Goal: Task Accomplishment & Management: Complete application form

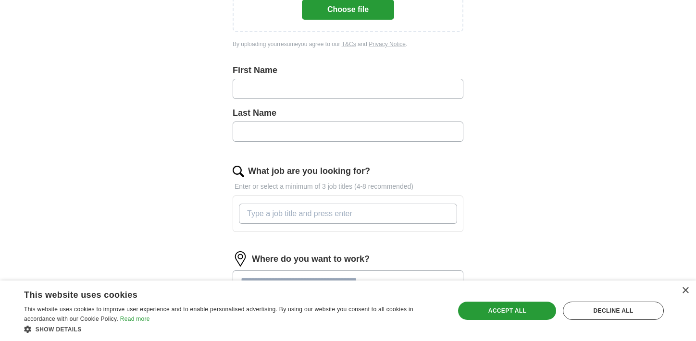
scroll to position [135, 0]
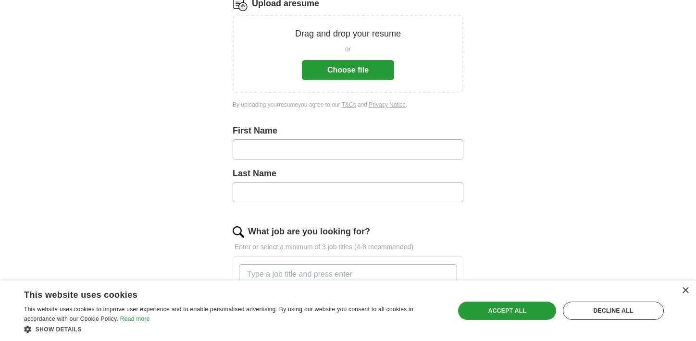
click at [273, 152] on input "text" at bounding box center [348, 149] width 231 height 20
type input "*****"
type input "**********"
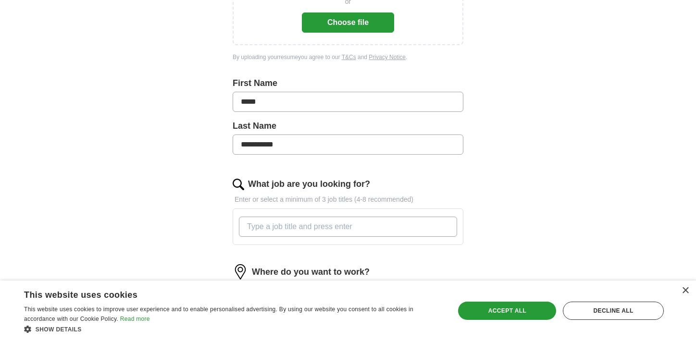
scroll to position [200, 0]
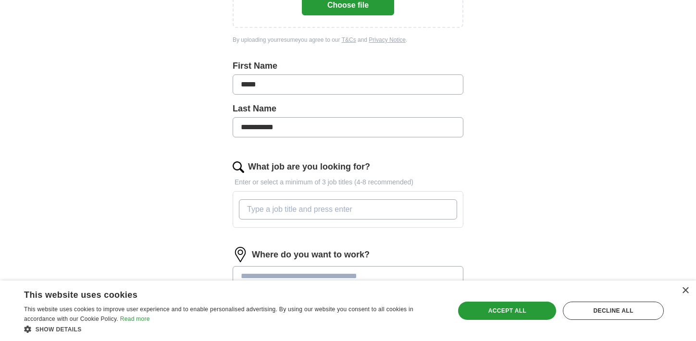
click at [296, 210] on input "What job are you looking for?" at bounding box center [348, 209] width 218 height 20
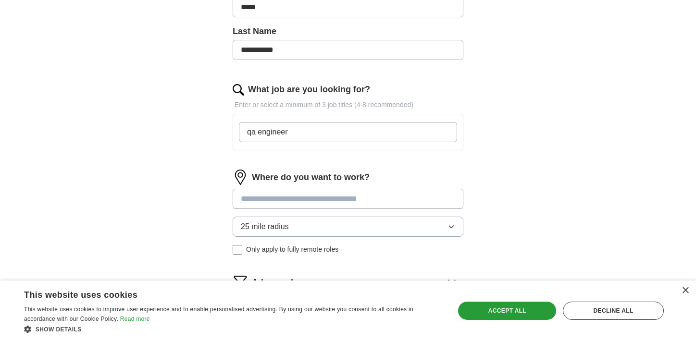
scroll to position [314, 0]
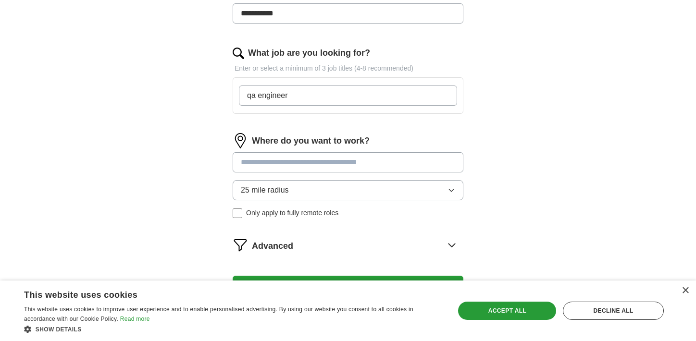
click at [321, 163] on div "Where do you want to work? 25 mile radius Only apply to fully remote roles" at bounding box center [348, 179] width 231 height 93
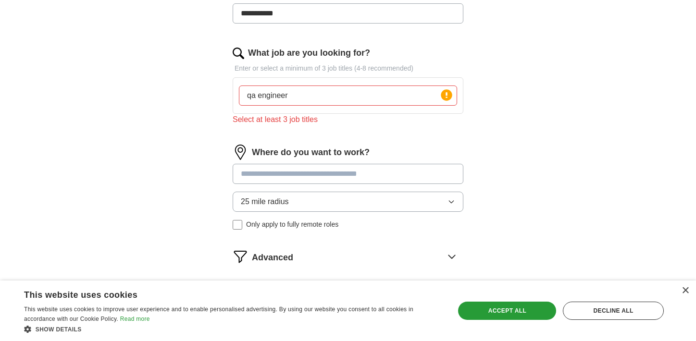
click at [318, 95] on input "qa engineer" at bounding box center [348, 96] width 218 height 20
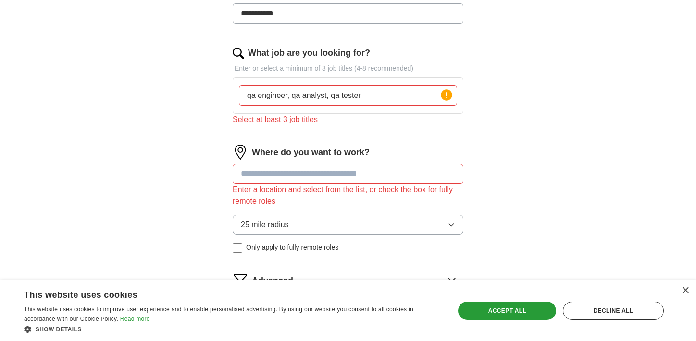
type input "qa engineer, qa analyst, qa tester"
click at [278, 172] on input at bounding box center [348, 174] width 231 height 20
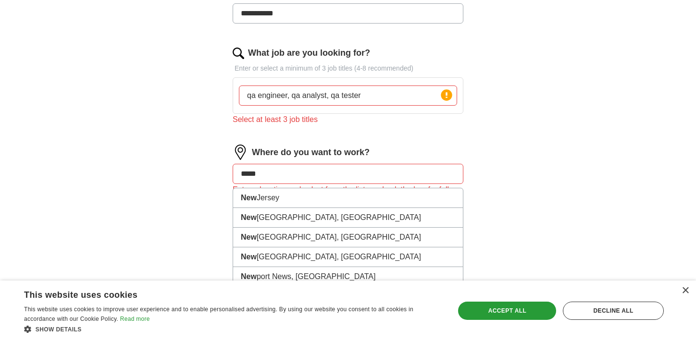
type input "******"
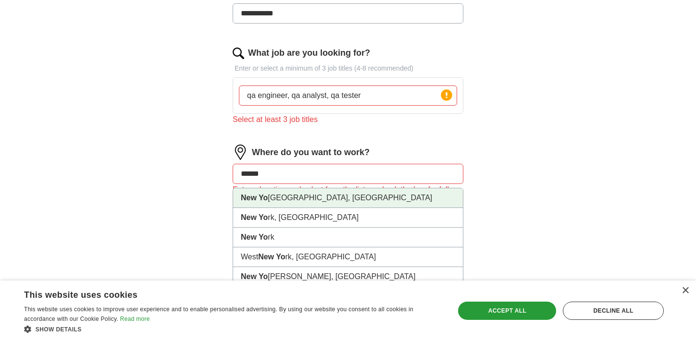
click at [284, 193] on li "[GEOGRAPHIC_DATA], [GEOGRAPHIC_DATA]" at bounding box center [348, 198] width 230 height 20
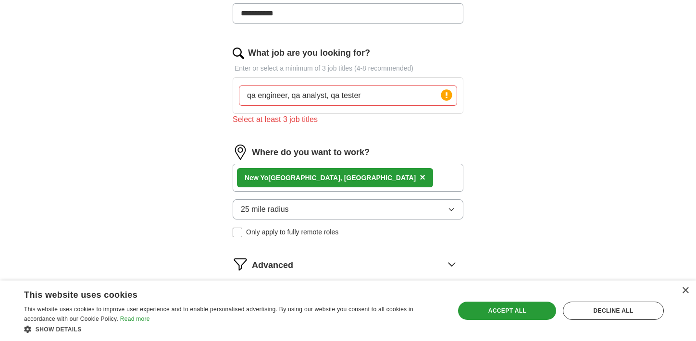
click at [286, 210] on span "25 mile radius" at bounding box center [265, 210] width 48 height 12
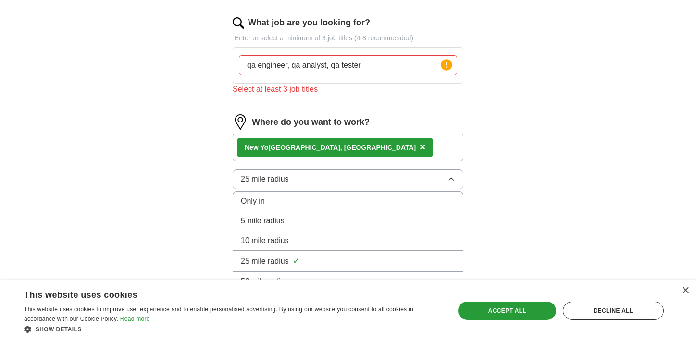
scroll to position [348, 0]
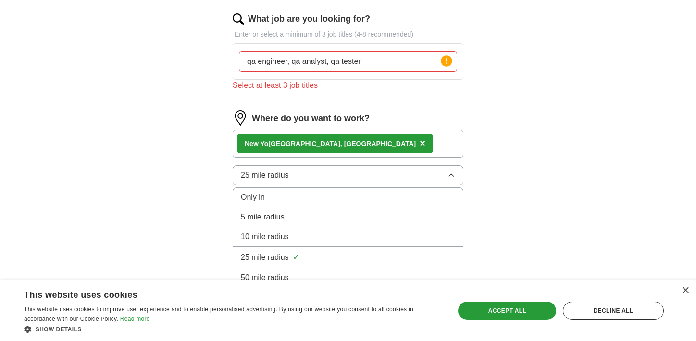
click at [285, 233] on span "10 mile radius" at bounding box center [265, 237] width 48 height 12
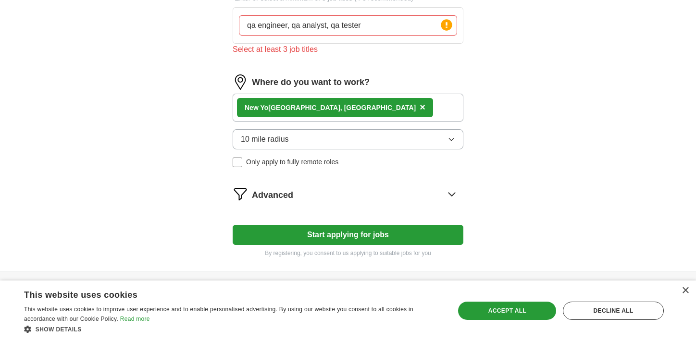
scroll to position [386, 0]
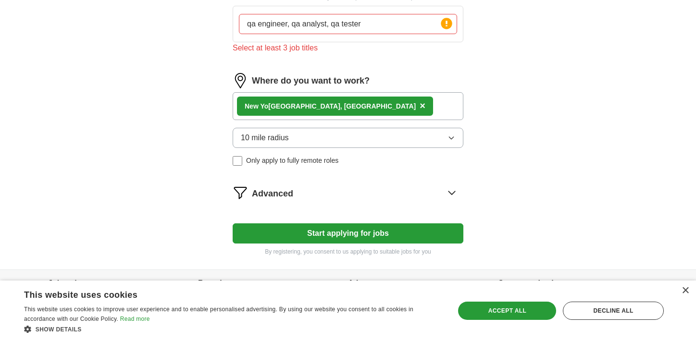
click at [286, 232] on button "Start applying for jobs" at bounding box center [348, 233] width 231 height 20
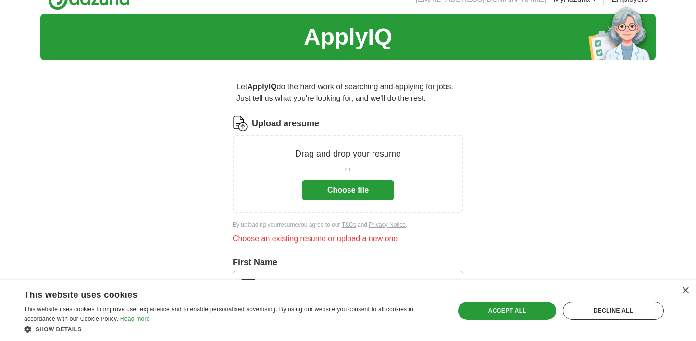
scroll to position [0, 0]
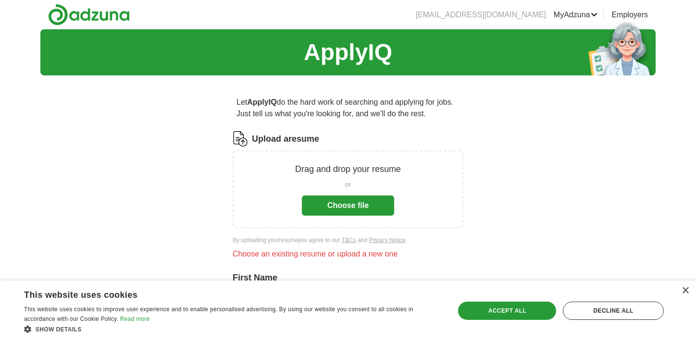
click at [324, 205] on button "Choose file" at bounding box center [348, 206] width 92 height 20
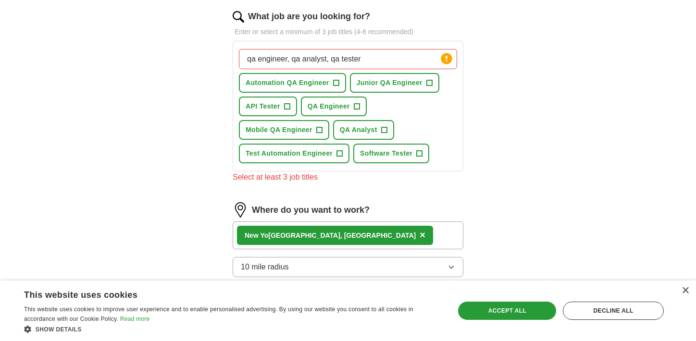
scroll to position [311, 0]
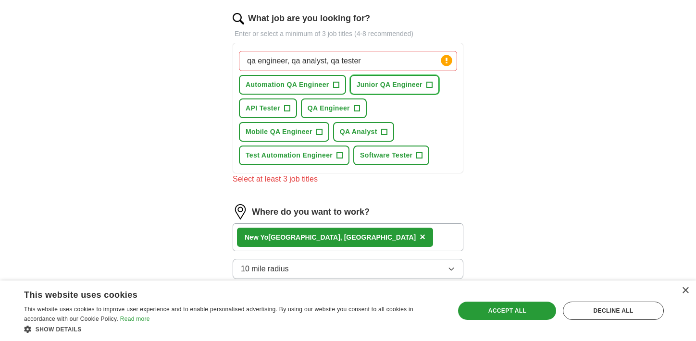
click at [424, 85] on button "Junior QA Engineer +" at bounding box center [394, 85] width 89 height 20
click at [323, 86] on span "Automation QA Engineer" at bounding box center [287, 85] width 84 height 10
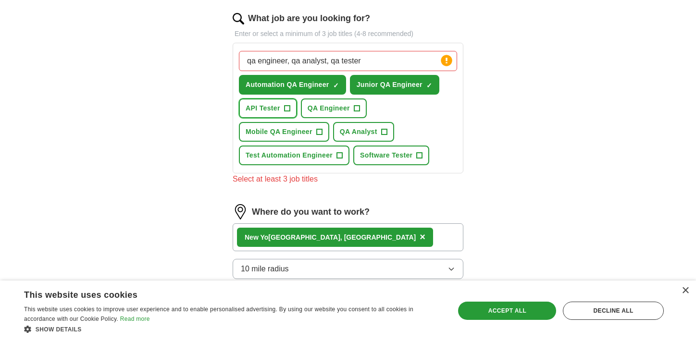
click at [276, 106] on span "API Tester" at bounding box center [262, 108] width 35 height 10
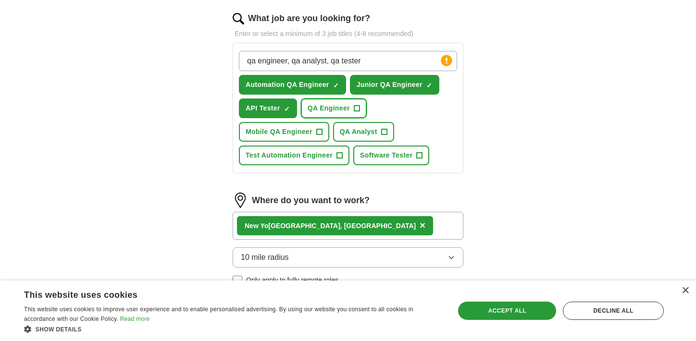
click at [325, 109] on span "QA Engineer" at bounding box center [328, 108] width 42 height 10
click at [303, 134] on span "Mobile QA Engineer" at bounding box center [278, 132] width 67 height 10
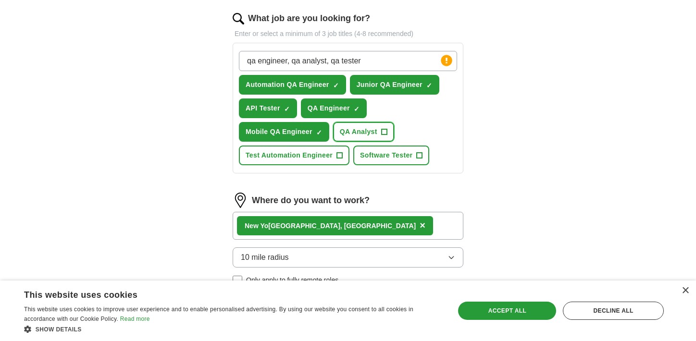
click at [343, 136] on span "QA Analyst" at bounding box center [358, 132] width 37 height 10
click at [317, 156] on span "Test Automation Engineer" at bounding box center [288, 155] width 87 height 10
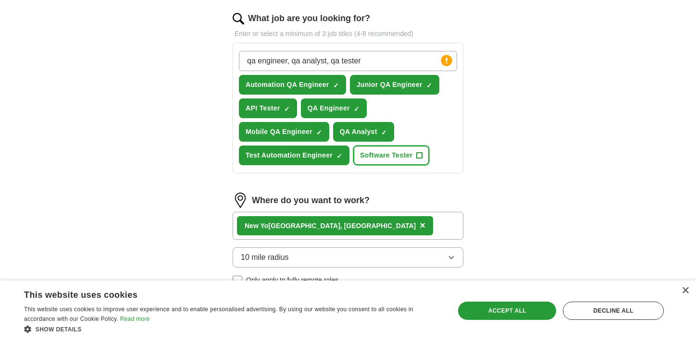
click at [380, 161] on button "Software Tester +" at bounding box center [391, 156] width 76 height 20
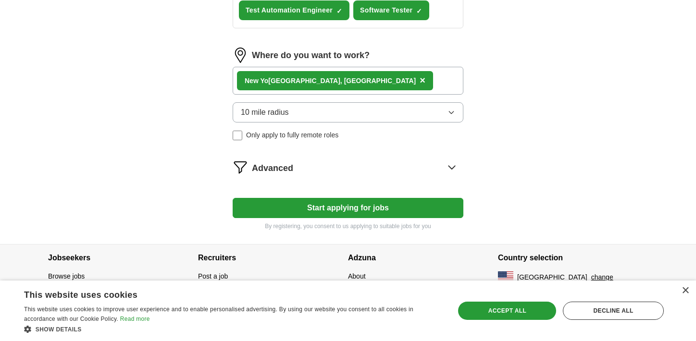
click at [367, 208] on button "Start applying for jobs" at bounding box center [348, 208] width 231 height 20
select select "**"
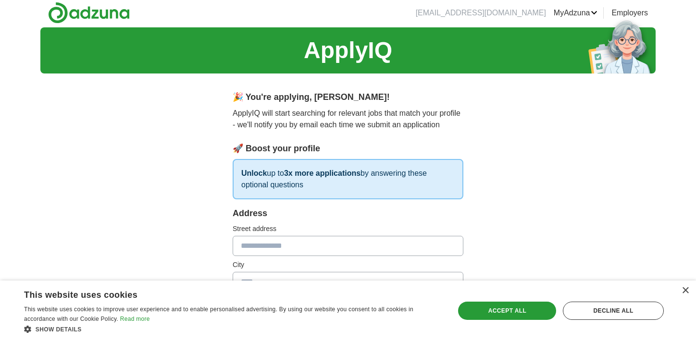
scroll to position [0, 0]
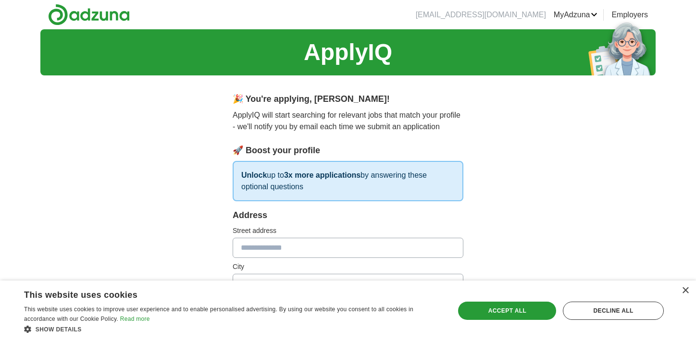
click at [298, 255] on input "text" at bounding box center [348, 248] width 231 height 20
type input "**********"
type input "********"
type input "*****"
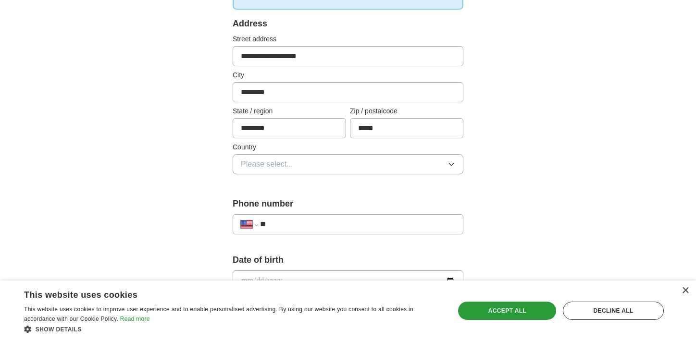
scroll to position [194, 0]
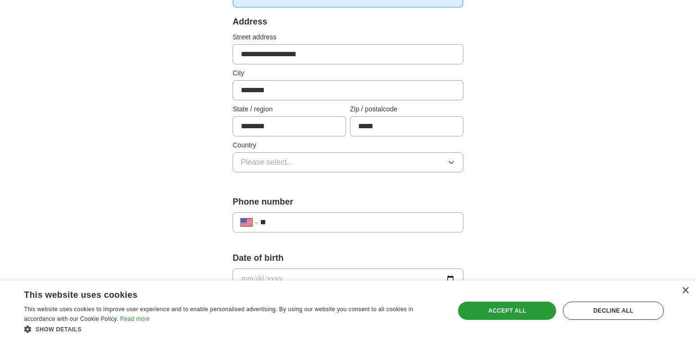
click at [310, 167] on button "Please select..." at bounding box center [348, 162] width 231 height 20
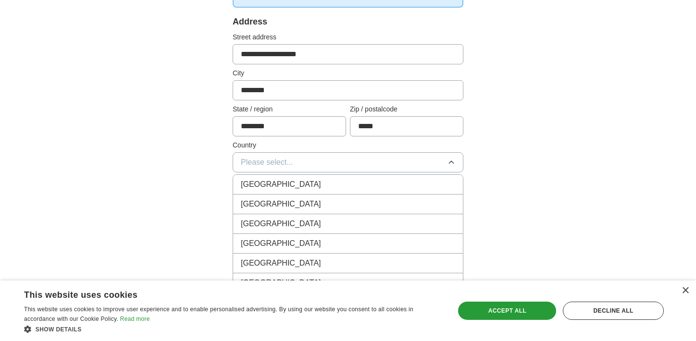
click at [286, 202] on span "[GEOGRAPHIC_DATA]" at bounding box center [281, 204] width 80 height 12
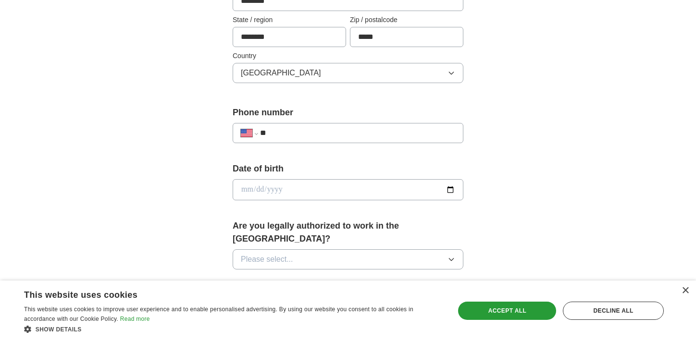
scroll to position [282, 0]
click at [297, 125] on div "**********" at bounding box center [348, 133] width 231 height 20
click at [295, 131] on input "**" at bounding box center [357, 134] width 195 height 12
type input "**********"
click at [321, 199] on input "date" at bounding box center [348, 190] width 231 height 21
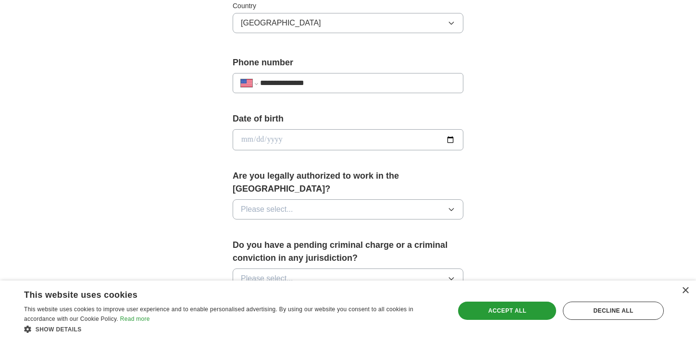
scroll to position [347, 0]
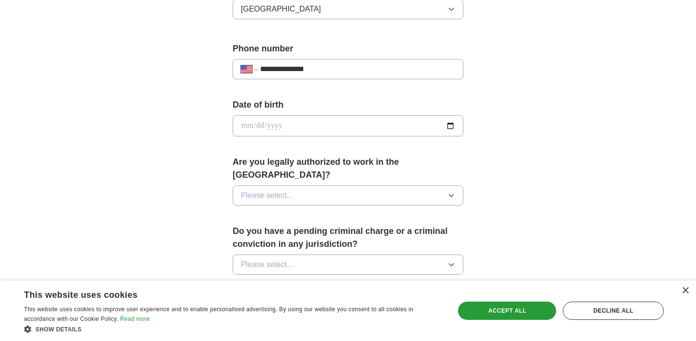
click at [401, 129] on input "date" at bounding box center [348, 125] width 231 height 21
type input "**********"
click at [380, 185] on button "Please select..." at bounding box center [348, 195] width 231 height 20
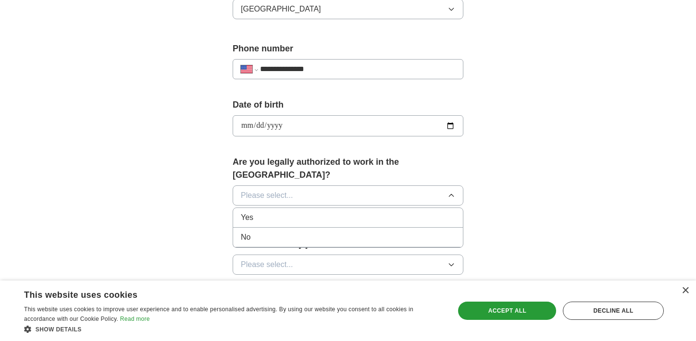
click at [357, 212] on div "Yes" at bounding box center [348, 218] width 214 height 12
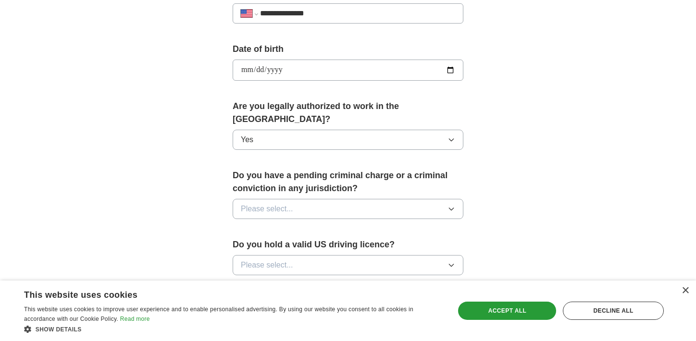
scroll to position [405, 0]
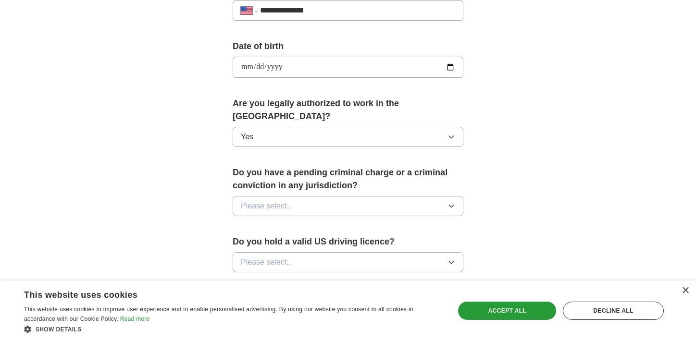
click at [361, 196] on button "Please select..." at bounding box center [348, 206] width 231 height 20
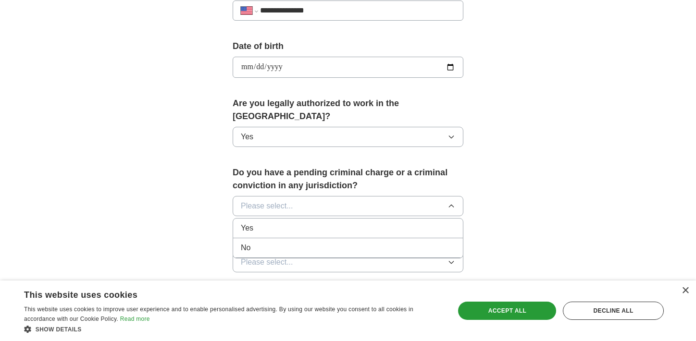
click at [330, 238] on li "No" at bounding box center [348, 248] width 230 height 20
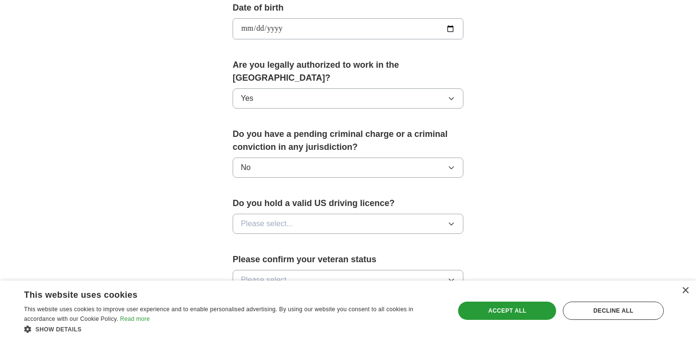
scroll to position [463, 0]
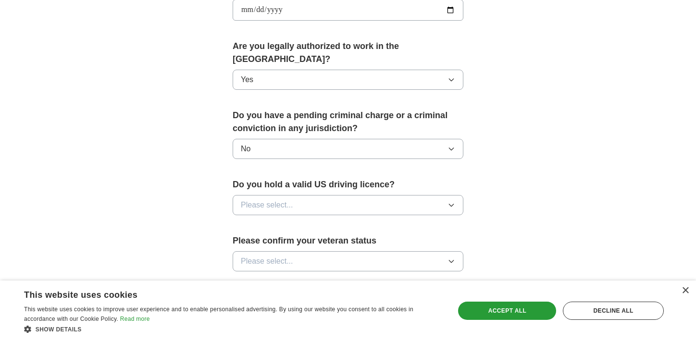
click at [343, 195] on button "Please select..." at bounding box center [348, 205] width 231 height 20
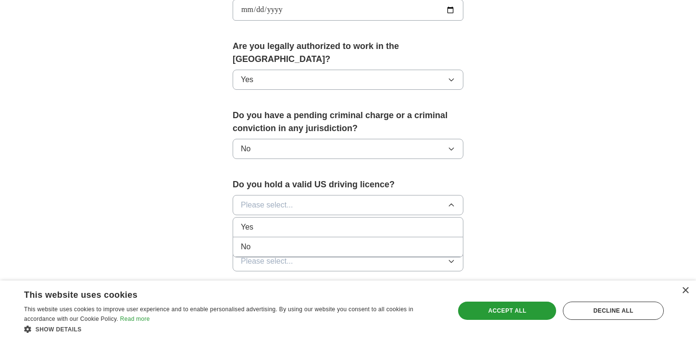
click at [329, 221] on div "Yes" at bounding box center [348, 227] width 214 height 12
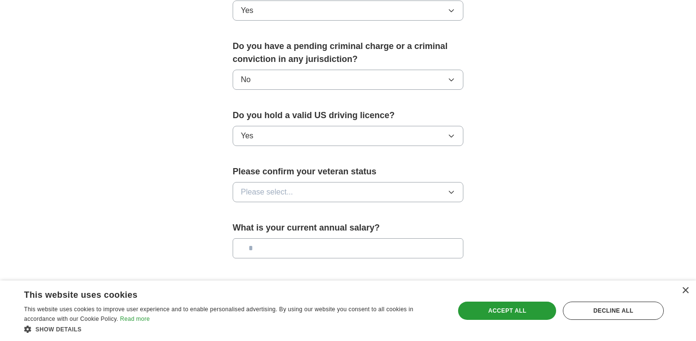
scroll to position [536, 0]
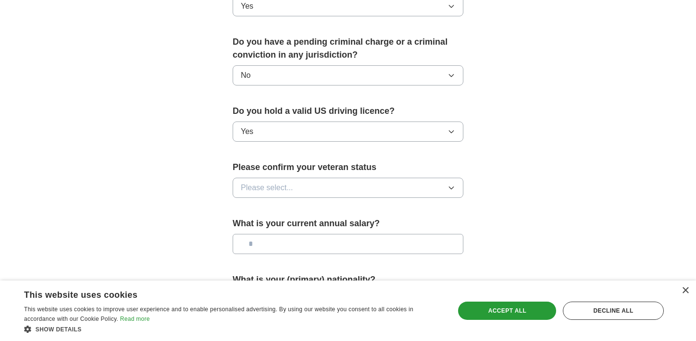
click at [348, 178] on button "Please select..." at bounding box center [348, 188] width 231 height 20
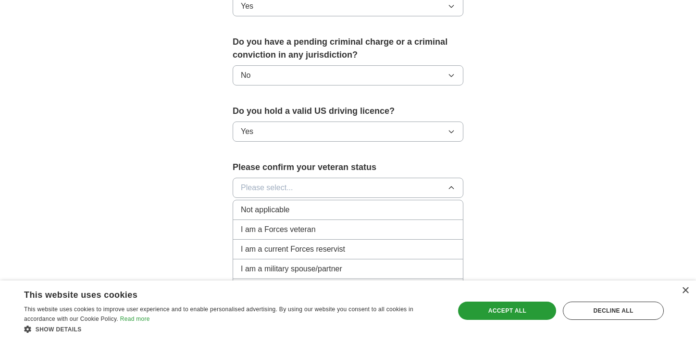
click at [330, 204] on div "Not applicable" at bounding box center [348, 210] width 214 height 12
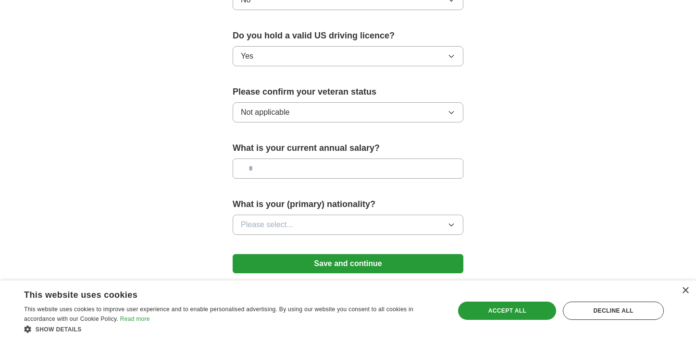
scroll to position [647, 0]
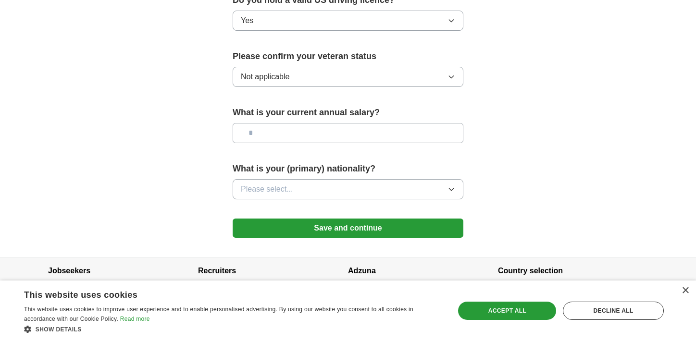
click at [338, 182] on button "Please select..." at bounding box center [348, 189] width 231 height 20
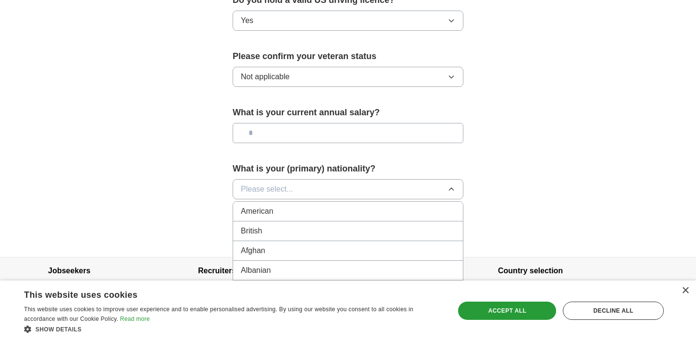
click at [320, 206] on li "American" at bounding box center [348, 212] width 230 height 20
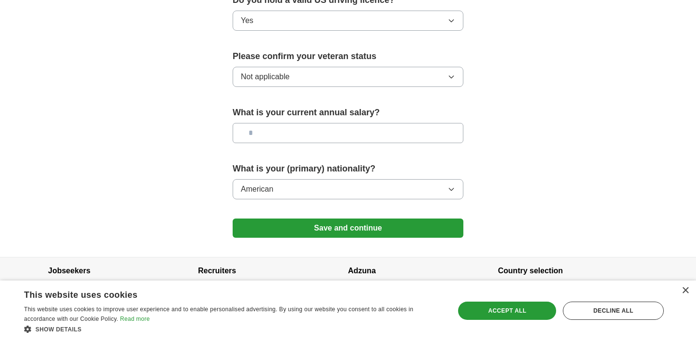
click at [315, 219] on button "Save and continue" at bounding box center [348, 228] width 231 height 19
